Goal: Transaction & Acquisition: Purchase product/service

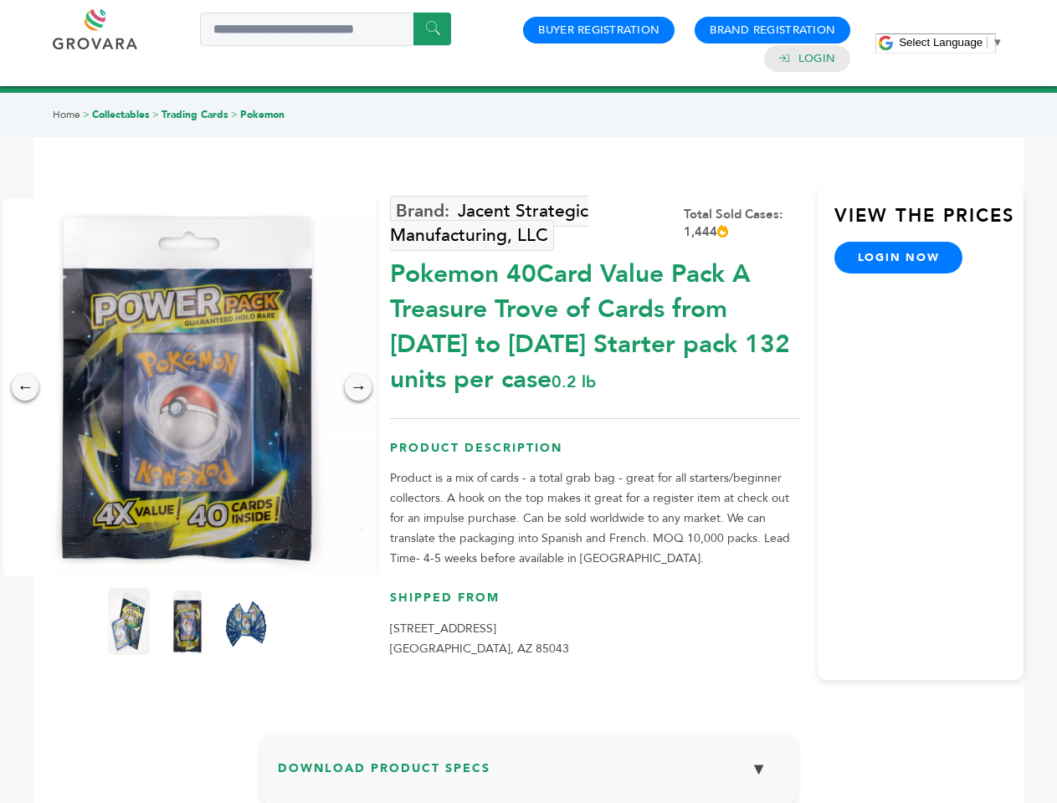
click at [951, 42] on span "Select Language" at bounding box center [941, 42] width 84 height 13
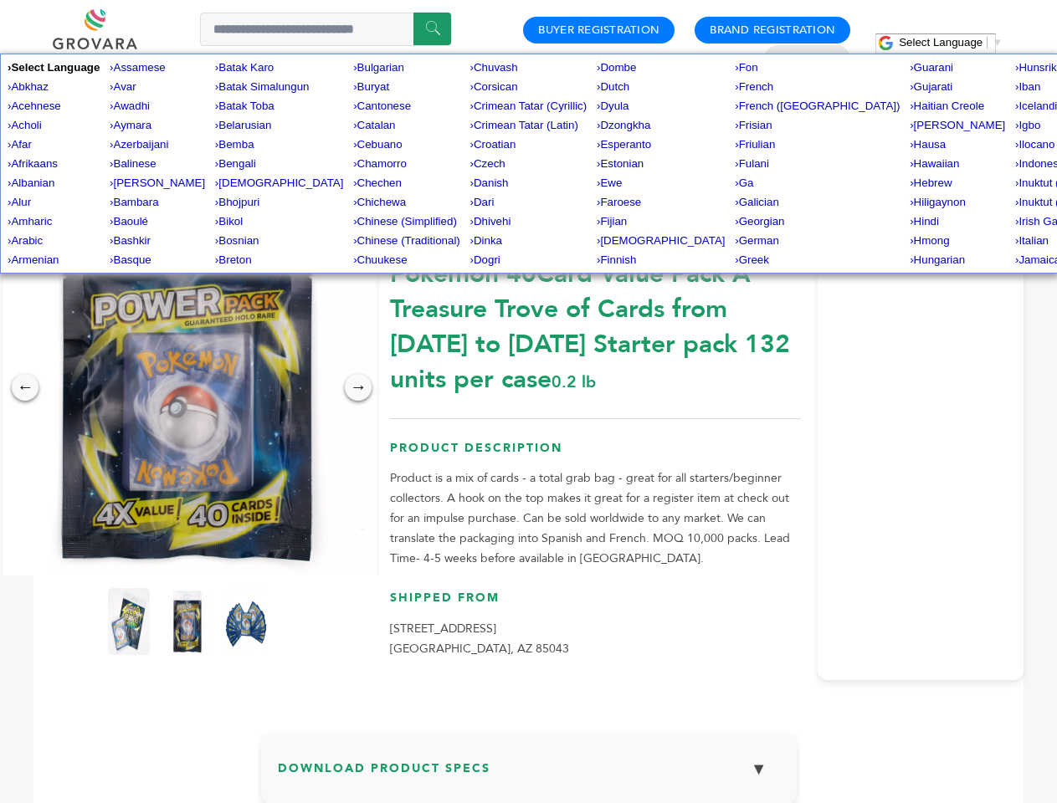
click at [187, 387] on img at bounding box center [187, 387] width 377 height 377
click at [0, 0] on div "×" at bounding box center [0, 0] width 0 height 0
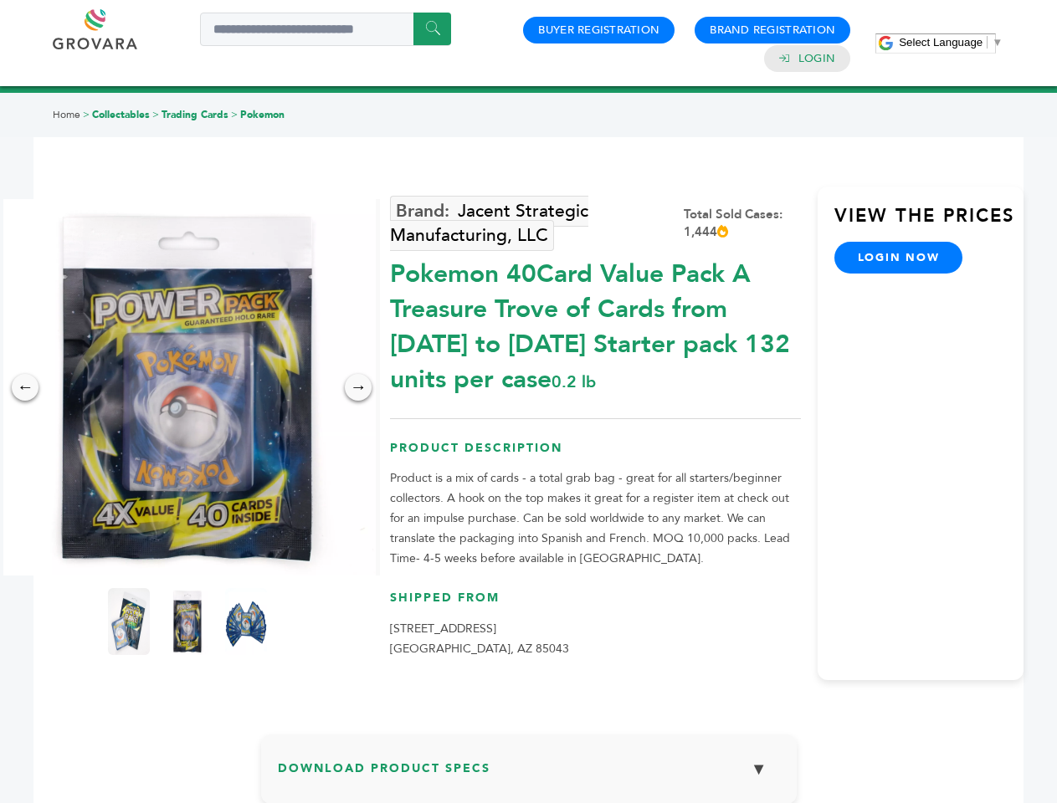
click at [358, 387] on div "→" at bounding box center [358, 387] width 27 height 27
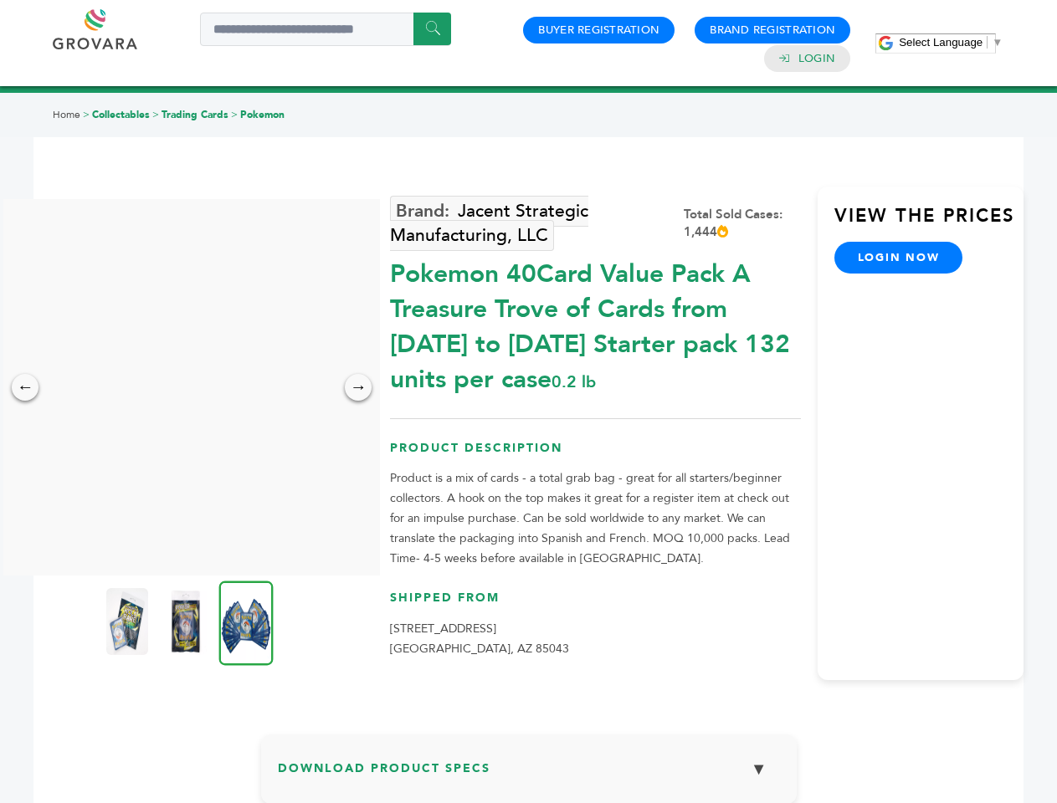
click at [129, 622] on img at bounding box center [127, 621] width 42 height 67
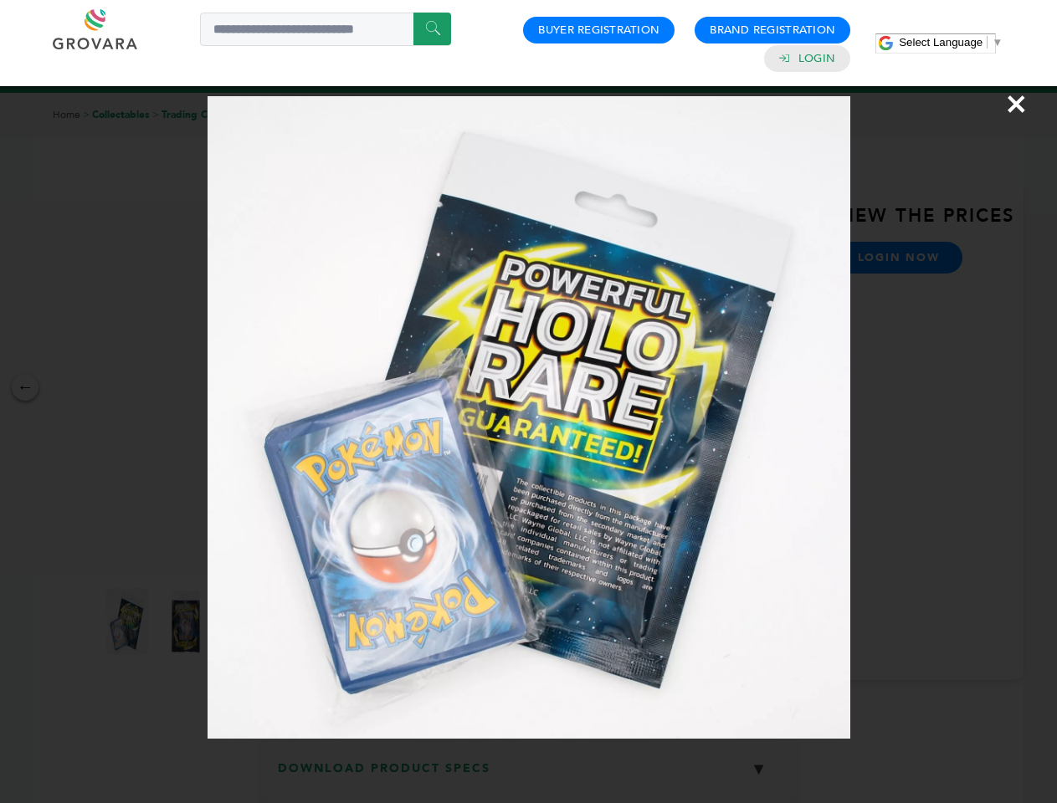
click at [187, 622] on div "×" at bounding box center [528, 401] width 1057 height 803
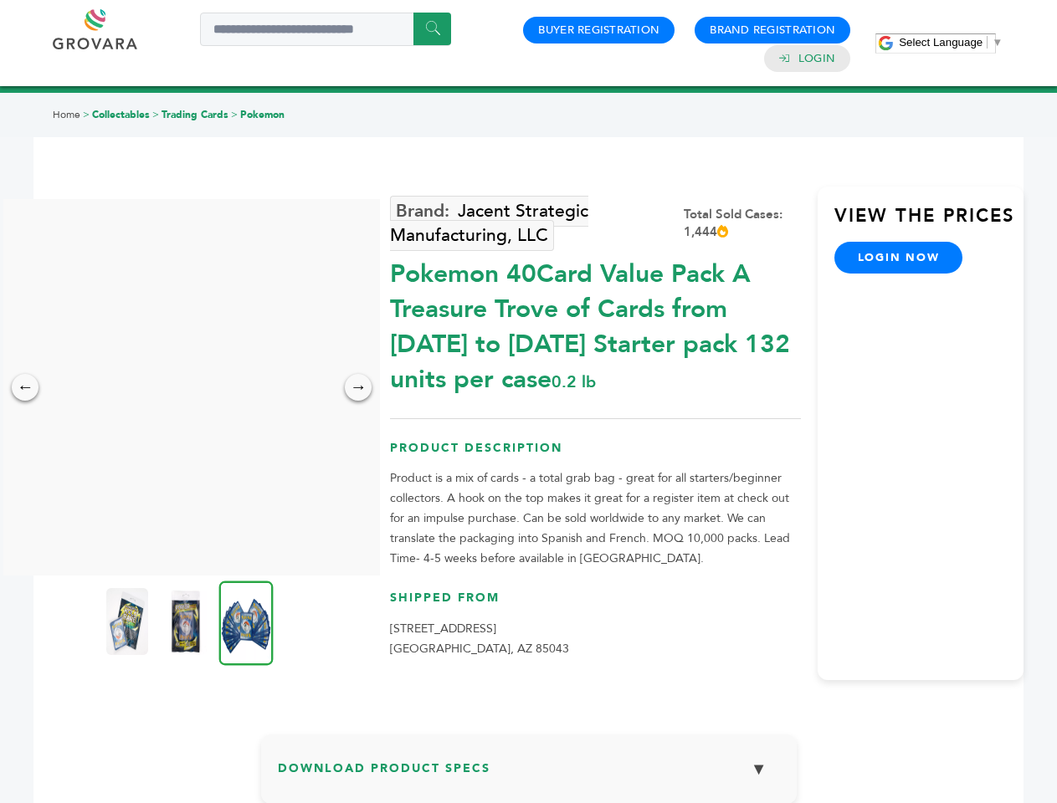
click at [246, 622] on img at bounding box center [246, 623] width 54 height 85
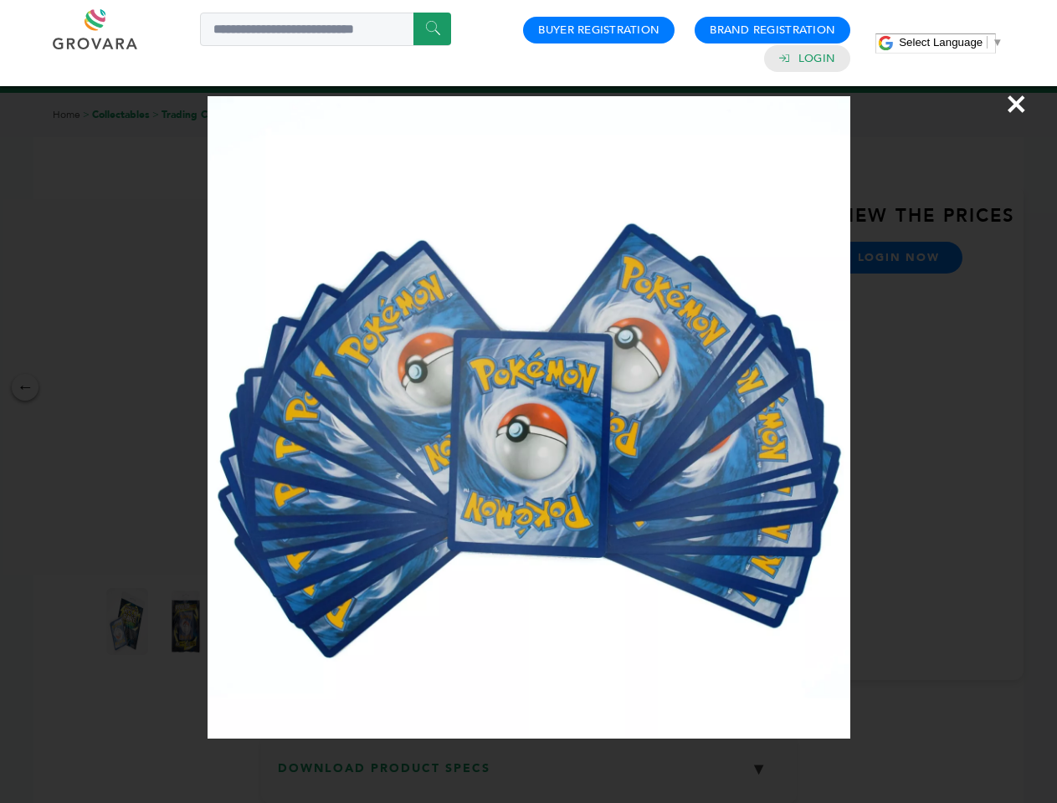
click at [529, 776] on div "×" at bounding box center [528, 401] width 1057 height 803
